Goal: Consume media (video, audio)

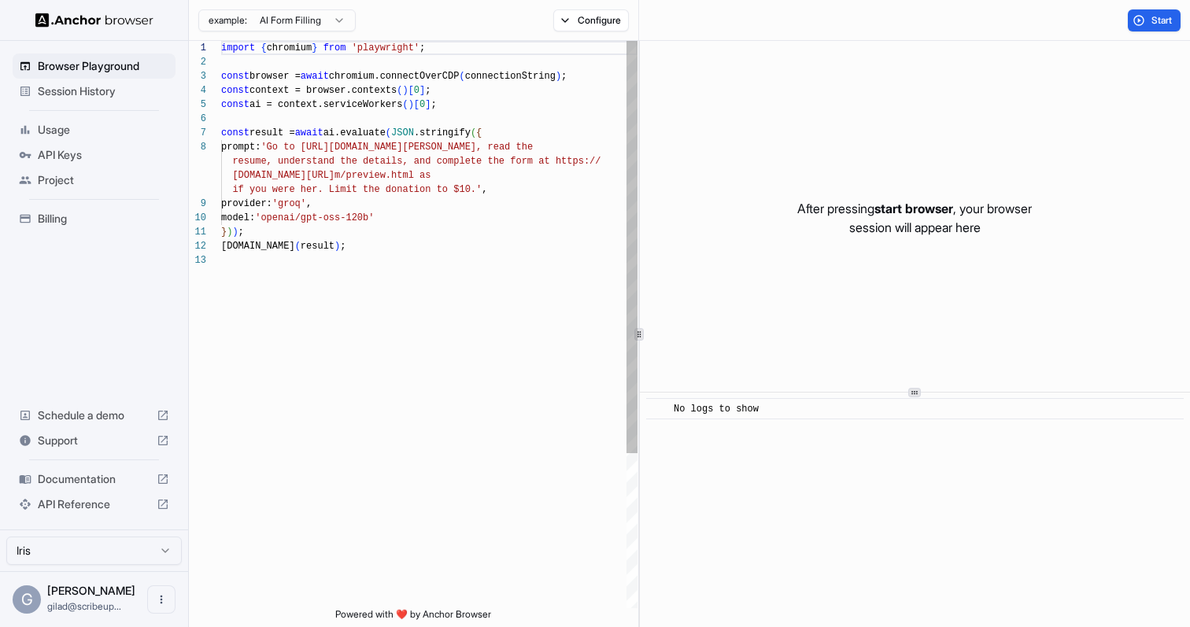
scroll to position [99, 0]
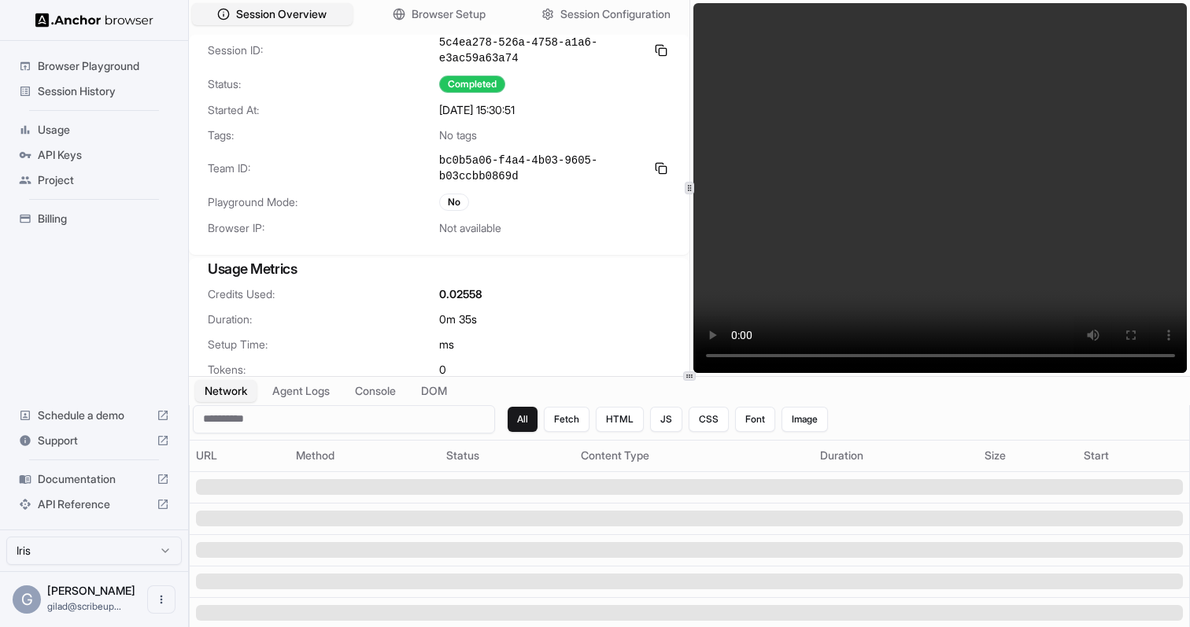
click at [917, 253] on video at bounding box center [940, 188] width 494 height 370
